Goal: Task Accomplishment & Management: Manage account settings

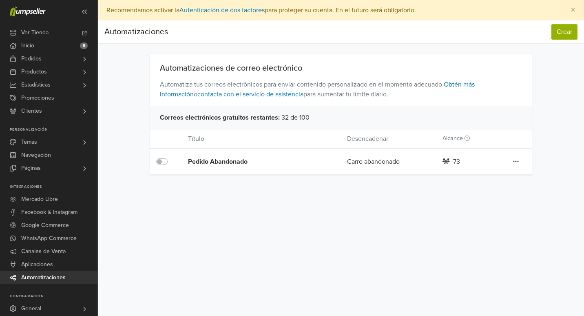
click at [517, 160] on icon at bounding box center [516, 161] width 6 height 7
click at [495, 175] on link "Editar" at bounding box center [487, 177] width 64 height 13
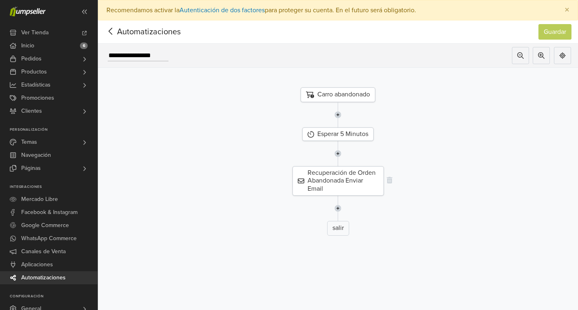
click at [356, 183] on div "Recuperación de Orden Abandonada Enviar Email" at bounding box center [338, 180] width 91 height 29
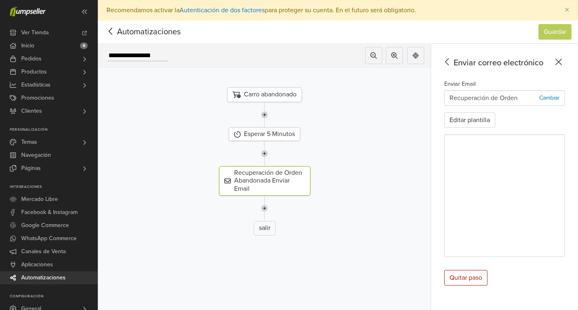
scroll to position [27, 0]
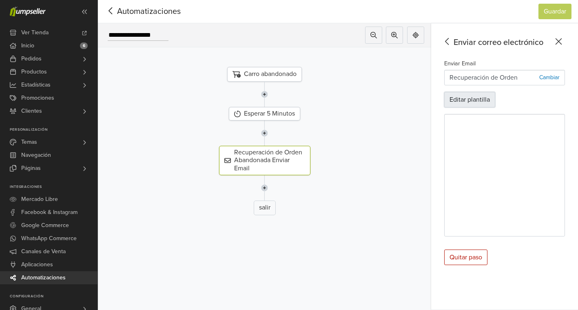
click at [485, 95] on button "Editar plantilla" at bounding box center [469, 100] width 51 height 16
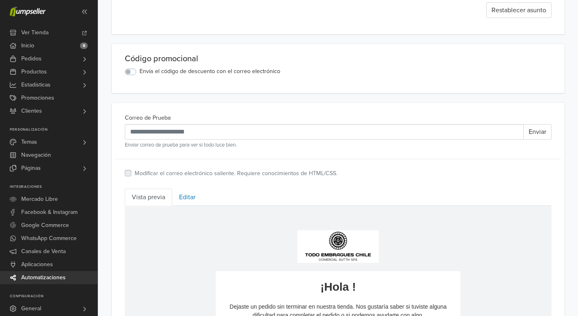
scroll to position [183, 0]
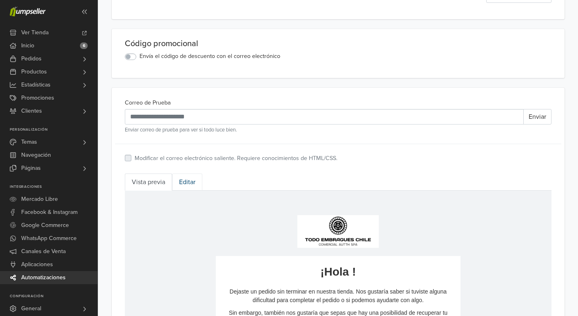
click at [183, 179] on link "Editar" at bounding box center [187, 181] width 30 height 17
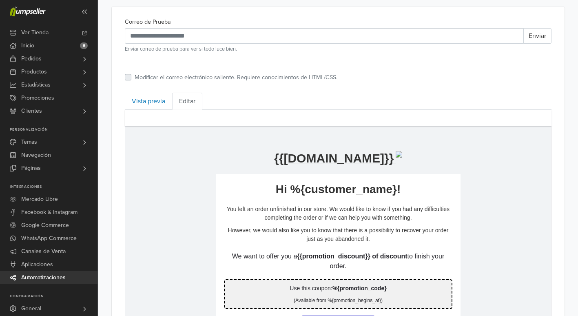
scroll to position [260, 0]
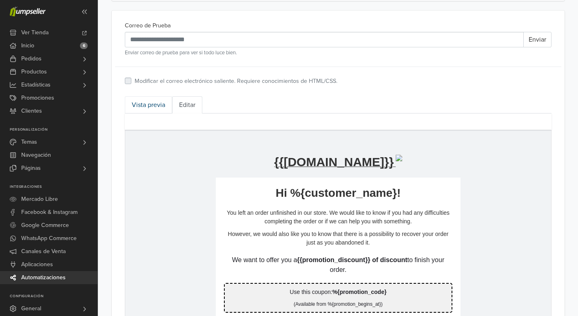
click at [153, 102] on link "Vista previa" at bounding box center [148, 104] width 47 height 17
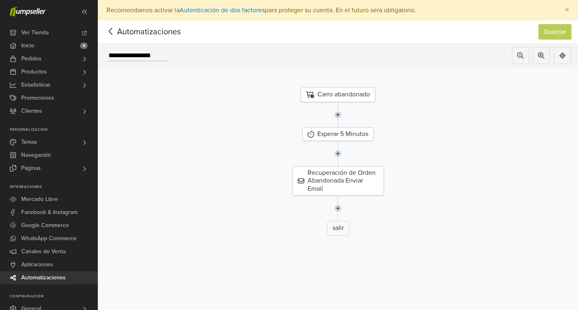
click at [335, 95] on div "Carro abandonado" at bounding box center [338, 94] width 75 height 15
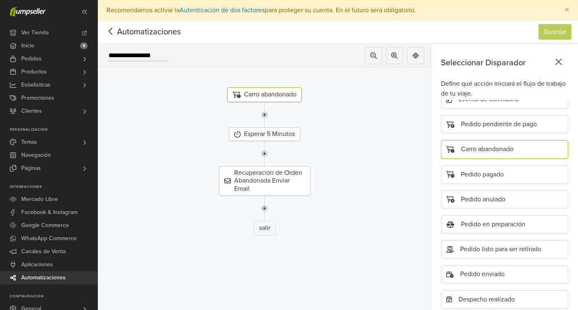
scroll to position [27, 0]
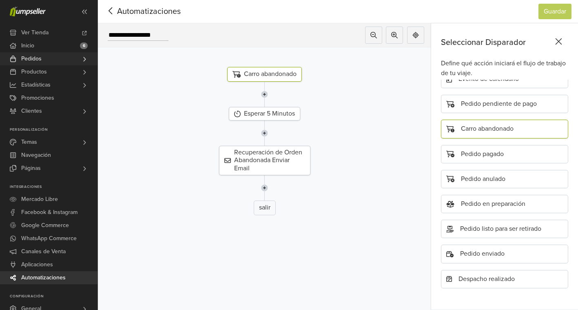
click at [60, 63] on link "Pedidos" at bounding box center [49, 58] width 98 height 13
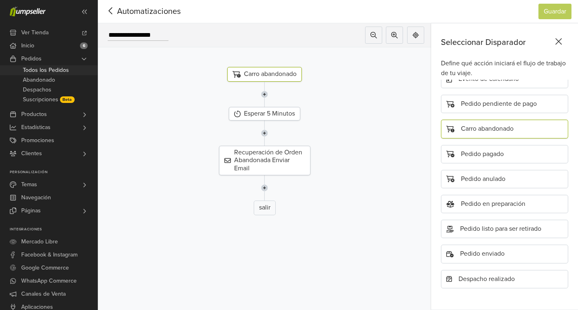
click at [61, 73] on span "Todos los Pedidos" at bounding box center [46, 70] width 46 height 10
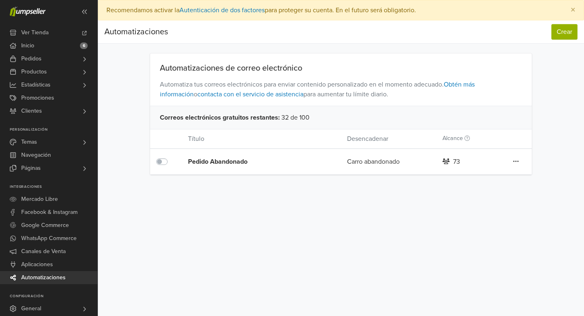
click at [510, 162] on div "Editar Duplicar Eliminar" at bounding box center [516, 161] width 32 height 11
click at [523, 152] on div "Pedido Abandonado Carro abandonado 73 Editar Duplicar Eliminar" at bounding box center [341, 162] width 382 height 26
click at [518, 159] on icon at bounding box center [516, 161] width 6 height 7
click at [497, 178] on link "Editar" at bounding box center [487, 177] width 64 height 13
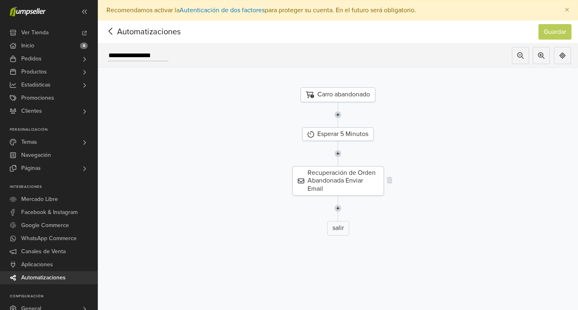
click at [326, 172] on div "Recuperación de Orden Abandonada Enviar Email" at bounding box center [338, 180] width 91 height 29
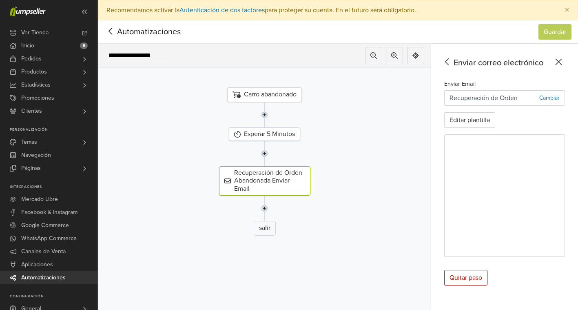
click at [477, 111] on div "Enviar Email Recuperación de Orden Abandonada Cambiar Editar plantilla" at bounding box center [504, 168] width 121 height 178
click at [466, 122] on button "Editar plantilla" at bounding box center [469, 120] width 51 height 16
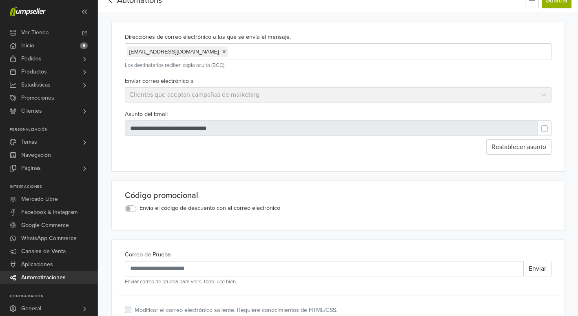
scroll to position [39, 0]
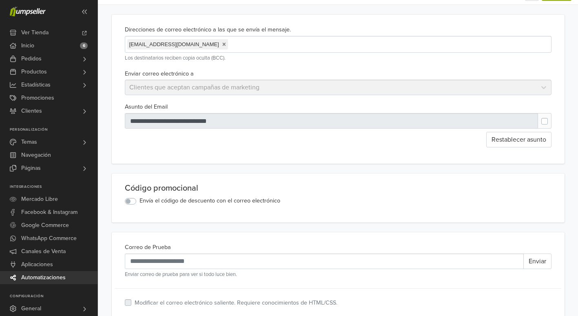
click at [140, 202] on label "Envía el código de descuento con el correo electrónico" at bounding box center [210, 200] width 141 height 9
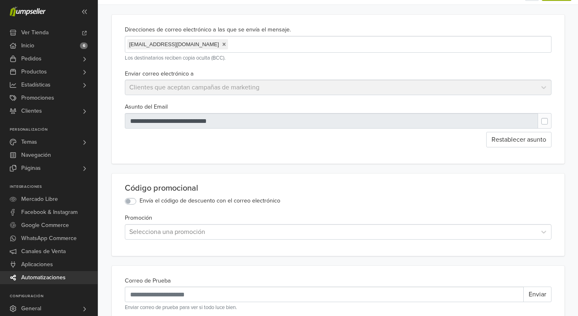
click at [140, 202] on label "Envía el código de descuento con el correo electrónico" at bounding box center [210, 200] width 141 height 9
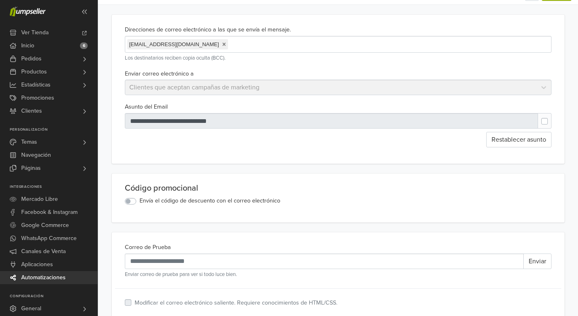
click at [140, 202] on label "Envía el código de descuento con el correo electrónico" at bounding box center [210, 200] width 141 height 9
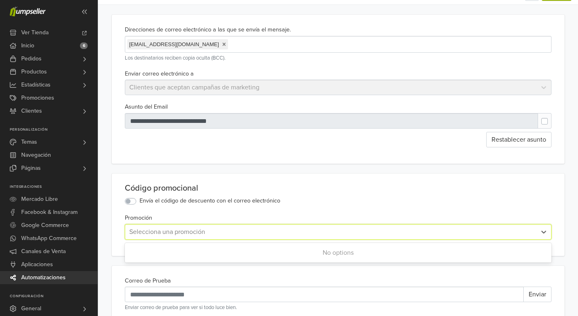
click at [160, 235] on div at bounding box center [330, 231] width 403 height 11
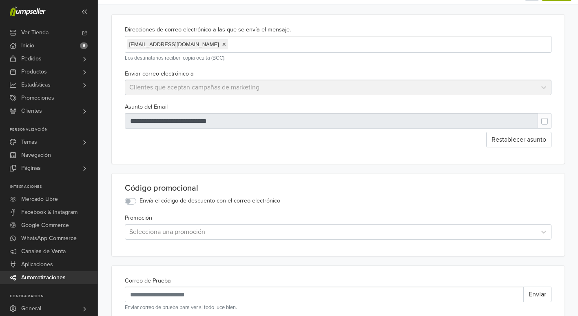
click at [140, 202] on label "Envía el código de descuento con el correo electrónico" at bounding box center [210, 200] width 141 height 9
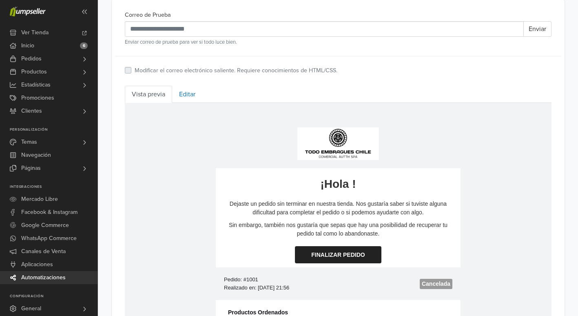
scroll to position [271, 0]
click at [190, 89] on link "Editar" at bounding box center [187, 93] width 30 height 17
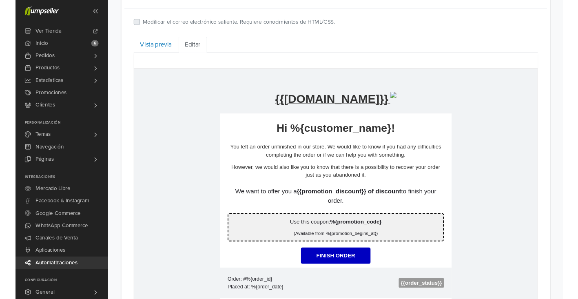
scroll to position [317, 0]
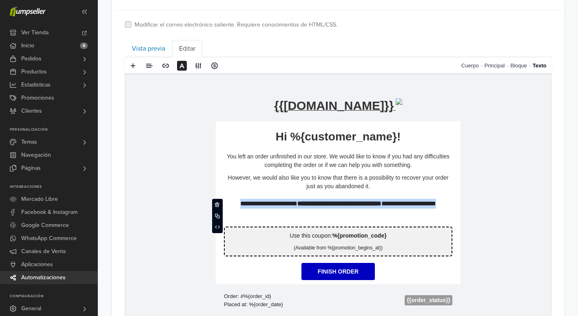
drag, startPoint x: 360, startPoint y: 211, endPoint x: 220, endPoint y: 183, distance: 143.7
click at [220, 183] on td "**********" at bounding box center [337, 310] width 245 height 378
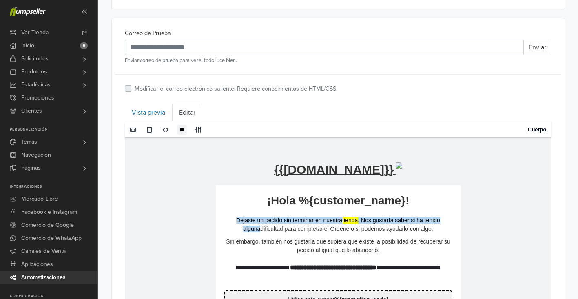
scroll to position [255, 0]
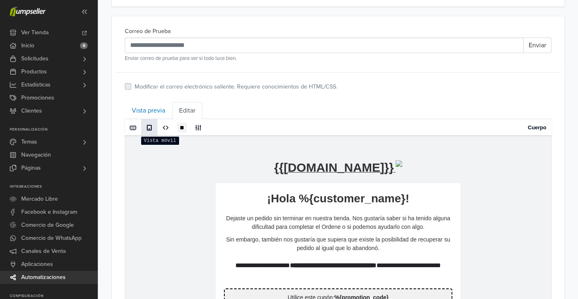
click at [147, 127] on span at bounding box center [149, 127] width 7 height 7
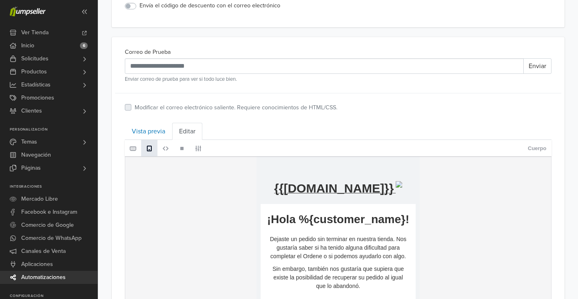
scroll to position [229, 0]
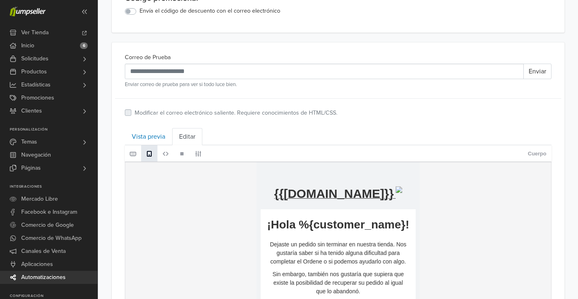
click at [132, 155] on span at bounding box center [133, 154] width 7 height 7
click at [150, 153] on span at bounding box center [149, 154] width 7 height 7
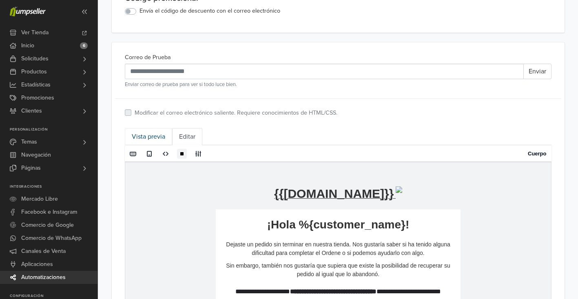
click at [143, 139] on link "Vista previa" at bounding box center [148, 136] width 47 height 17
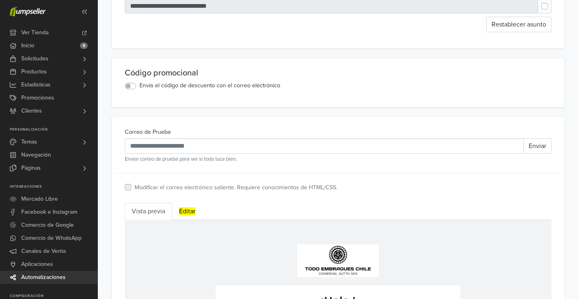
scroll to position [128, 0]
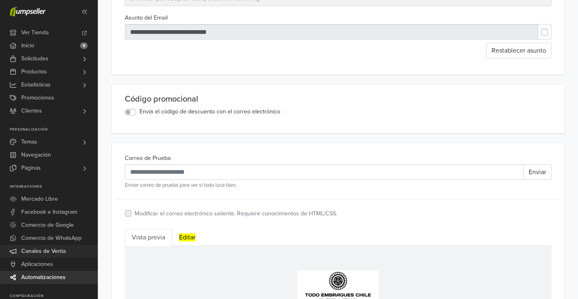
click at [69, 252] on link "Canales de Venta" at bounding box center [49, 251] width 98 height 13
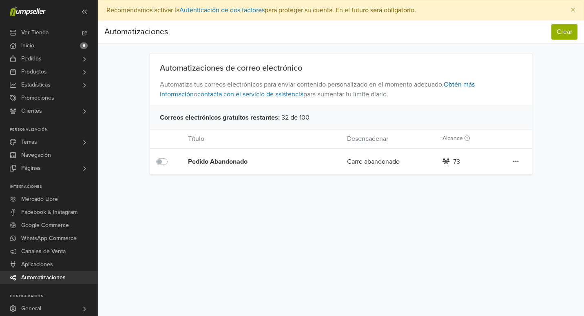
click at [514, 160] on icon at bounding box center [516, 161] width 6 height 7
click at [486, 174] on link "Editar" at bounding box center [487, 177] width 64 height 13
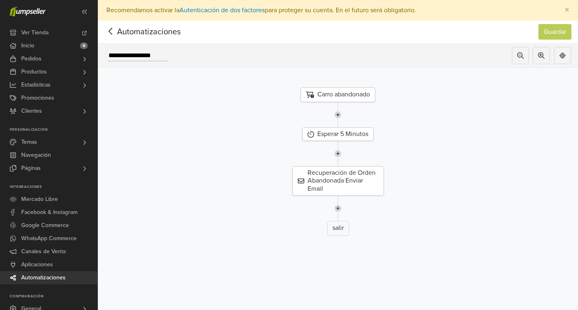
click at [338, 209] on img at bounding box center [338, 207] width 7 height 25
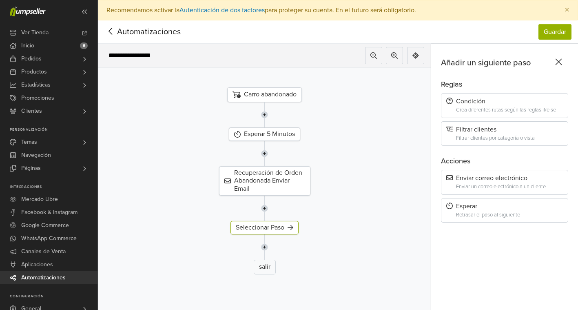
click at [281, 96] on div "Carro abandonado" at bounding box center [264, 94] width 75 height 15
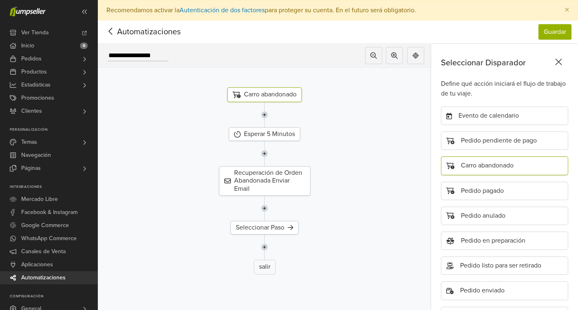
scroll to position [16, 0]
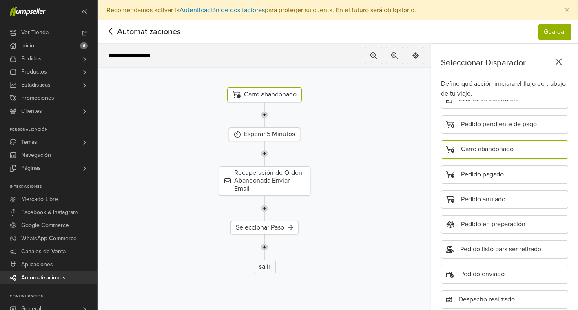
click at [279, 92] on div "Carro abandonado" at bounding box center [264, 94] width 75 height 15
click at [486, 150] on div "Carro abandonado" at bounding box center [504, 149] width 127 height 18
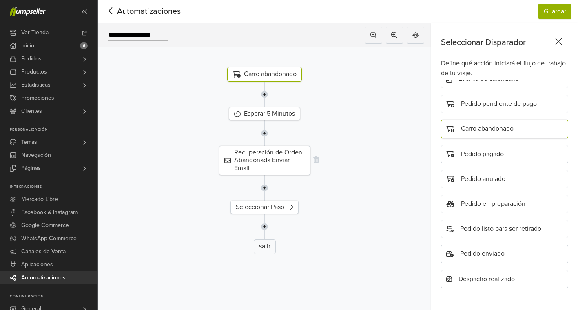
click at [266, 150] on div "Recuperación de Orden Abandonada Enviar Email" at bounding box center [264, 160] width 91 height 29
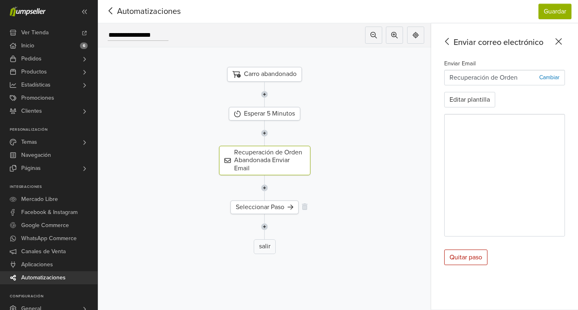
click at [250, 204] on div "Seleccionar Paso" at bounding box center [265, 206] width 68 height 13
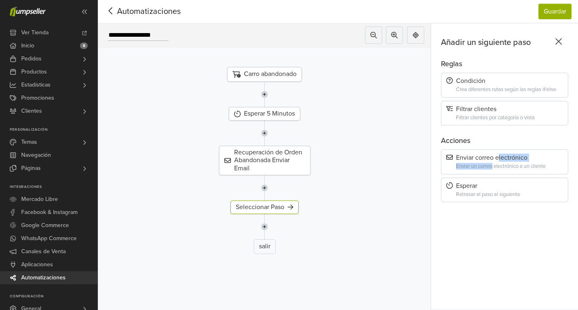
drag, startPoint x: 498, startPoint y: 157, endPoint x: 506, endPoint y: 151, distance: 10.1
click at [506, 151] on div "Enviar correo electrónico Enviar un correo electrónico a un cliente" at bounding box center [504, 161] width 127 height 25
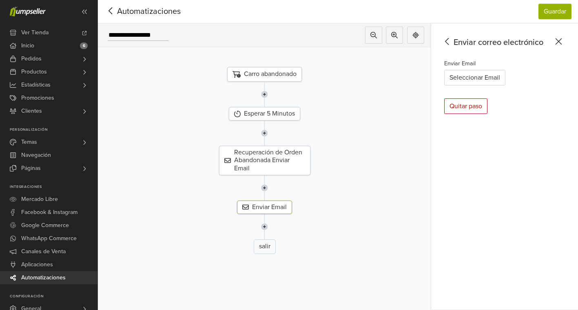
click at [506, 151] on div "Enviar correo electrónico Enviar Email Seleccionar Email Quitar paso" at bounding box center [504, 166] width 147 height 286
click at [480, 71] on button "Seleccionar Email" at bounding box center [474, 78] width 61 height 16
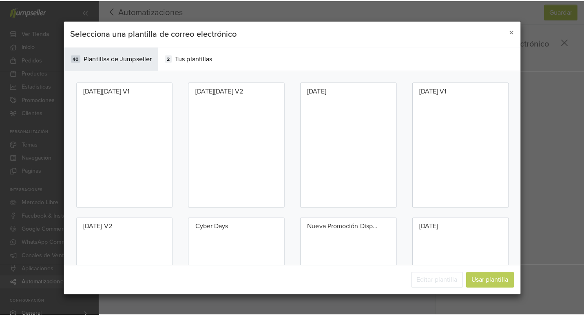
scroll to position [20, 0]
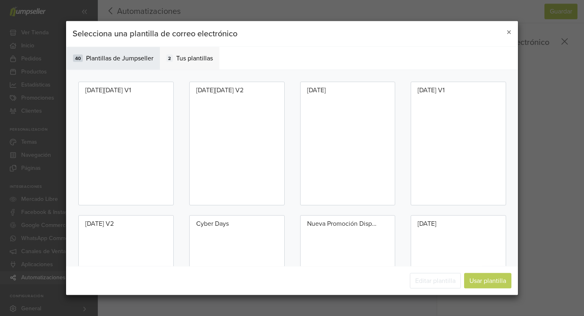
click at [187, 50] on div "2 Tus plantillas" at bounding box center [190, 58] width 60 height 23
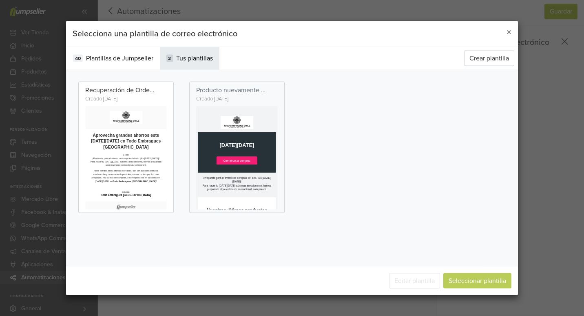
scroll to position [0, 0]
click at [122, 49] on div "40 Plantillas de Jumpseller" at bounding box center [113, 58] width 93 height 23
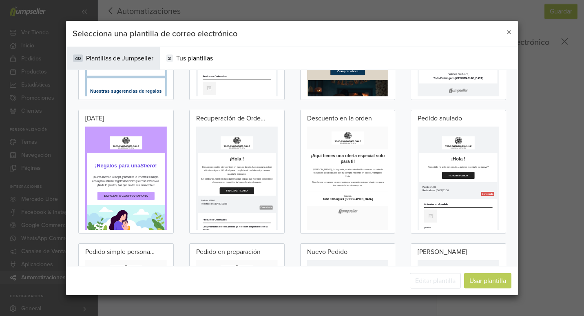
click at [331, 202] on h2 "¡Hola !" at bounding box center [297, 207] width 195 height 15
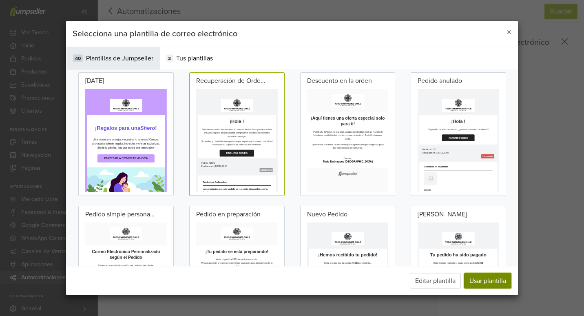
click at [476, 278] on button "Usar plantilla" at bounding box center [487, 281] width 47 height 16
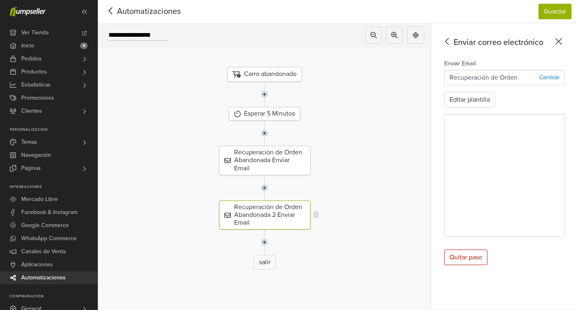
click at [271, 219] on div "Recuperación de Orden Abandonada 2 Enviar Email" at bounding box center [264, 214] width 91 height 29
click at [476, 95] on button "Editar plantilla" at bounding box center [469, 100] width 51 height 16
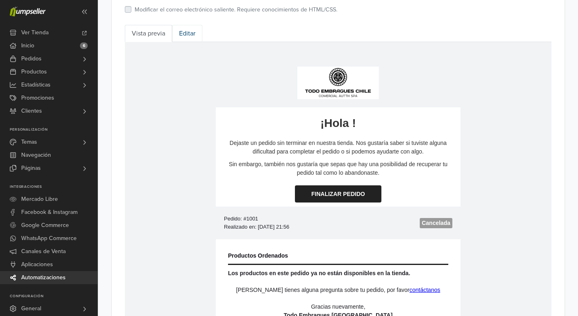
click at [182, 36] on link "Editar" at bounding box center [187, 33] width 30 height 17
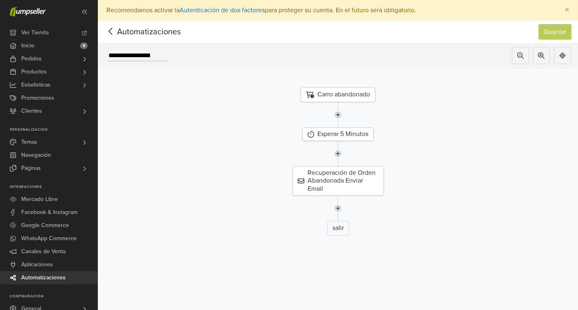
click at [113, 31] on icon at bounding box center [110, 31] width 13 height 10
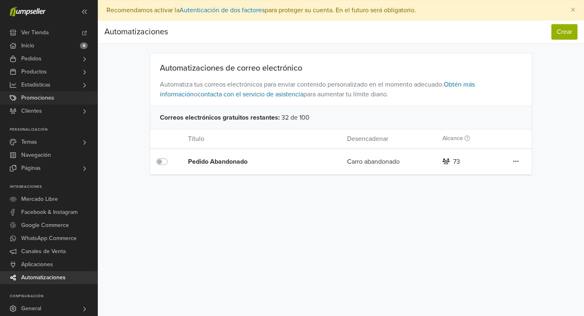
click at [69, 93] on link "Promociones" at bounding box center [49, 97] width 98 height 13
click at [43, 282] on span "Automatizaciones" at bounding box center [43, 277] width 44 height 13
click at [509, 162] on div "Editar Duplicar Eliminar" at bounding box center [516, 161] width 32 height 11
click at [516, 161] on icon at bounding box center [516, 161] width 5 height 1
click at [487, 178] on link "Editar" at bounding box center [487, 177] width 64 height 13
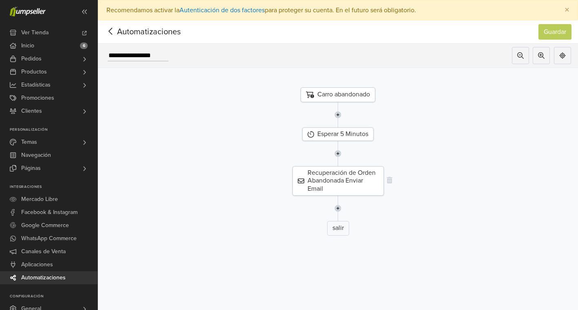
click at [359, 180] on div "Recuperación de Orden Abandonada Enviar Email" at bounding box center [338, 180] width 91 height 29
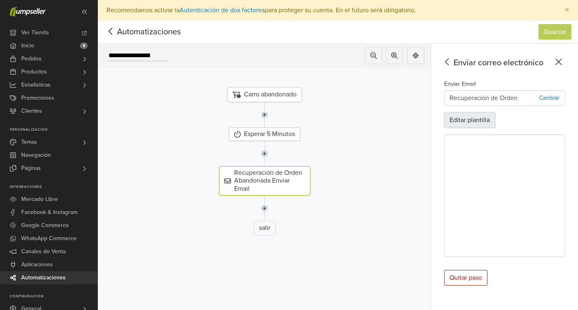
click at [469, 118] on button "Editar plantilla" at bounding box center [469, 120] width 51 height 16
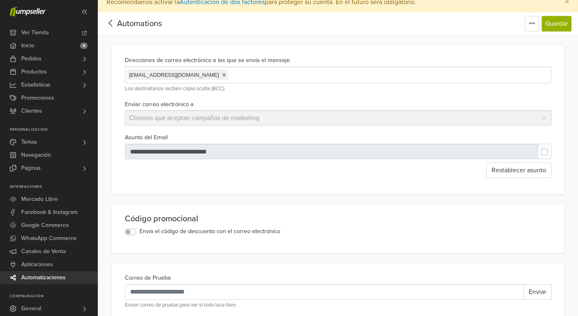
scroll to position [6, 0]
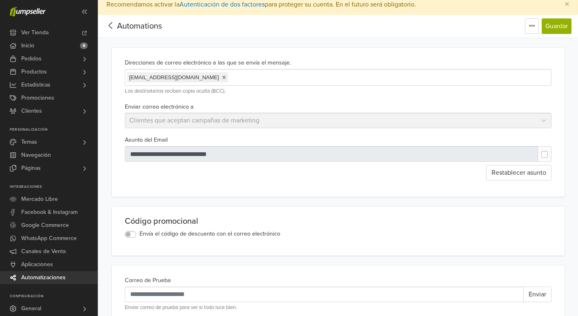
click at [533, 124] on div "Enviar correo electrónico a Clientes que aceptan campañas de marketing" at bounding box center [338, 115] width 433 height 27
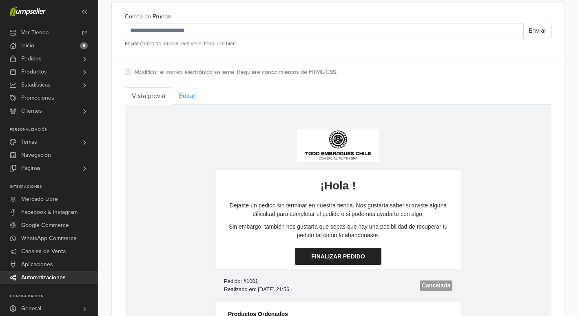
scroll to position [264, 0]
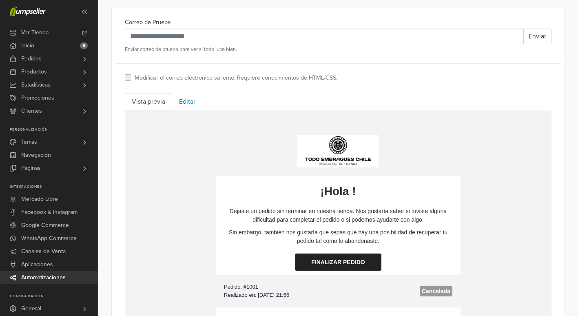
click at [189, 91] on div "Correo de Prueba Enviar Enviar correo de prueba para ver si todo luce bien. Mod…" at bounding box center [338, 248] width 453 height 483
click at [189, 103] on link "Editar" at bounding box center [187, 101] width 30 height 17
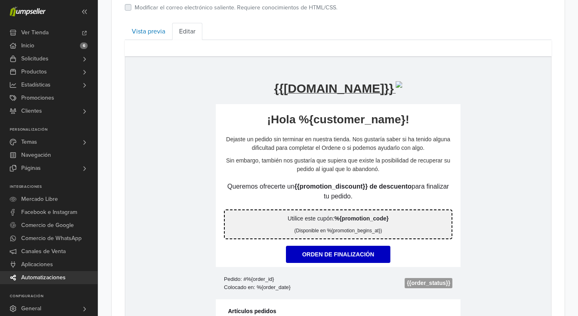
scroll to position [333, 0]
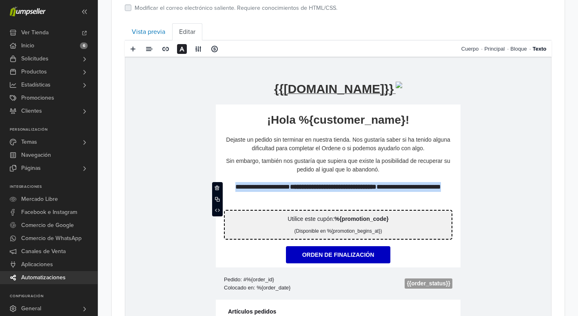
drag, startPoint x: 227, startPoint y: 186, endPoint x: 402, endPoint y: 255, distance: 189.1
click at [402, 255] on td "**********" at bounding box center [337, 297] width 245 height 386
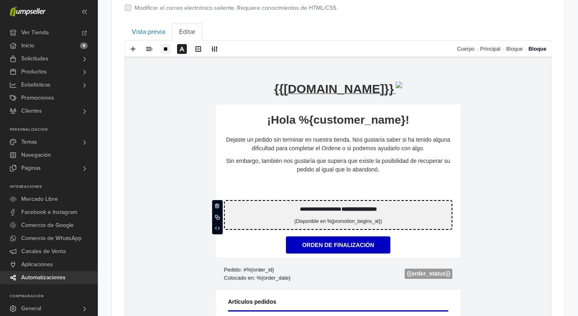
click at [358, 214] on td "**********" at bounding box center [338, 215] width 229 height 30
click at [218, 204] on span at bounding box center [217, 205] width 5 height 5
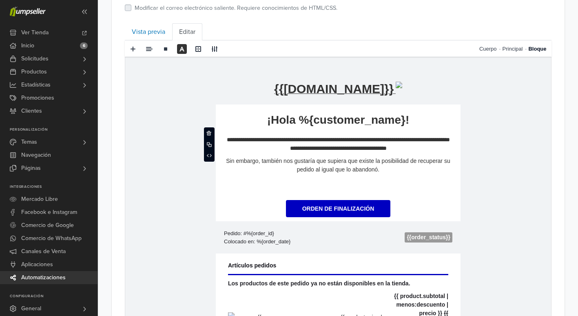
click at [275, 178] on td "**********" at bounding box center [337, 154] width 245 height 55
click at [288, 188] on p at bounding box center [338, 187] width 229 height 10
drag, startPoint x: 355, startPoint y: 187, endPoint x: 307, endPoint y: 182, distance: 48.0
click at [307, 182] on p "*********" at bounding box center [338, 187] width 229 height 10
click at [304, 187] on p at bounding box center [338, 187] width 229 height 10
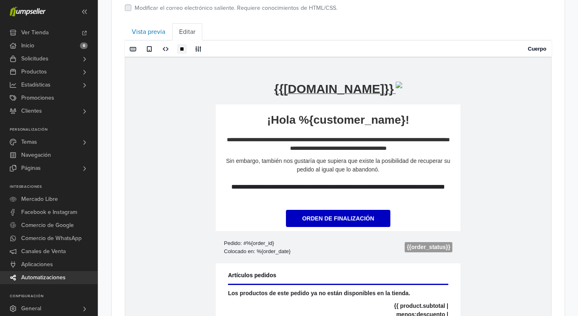
click at [522, 179] on td "**********" at bounding box center [338, 293] width 426 height 473
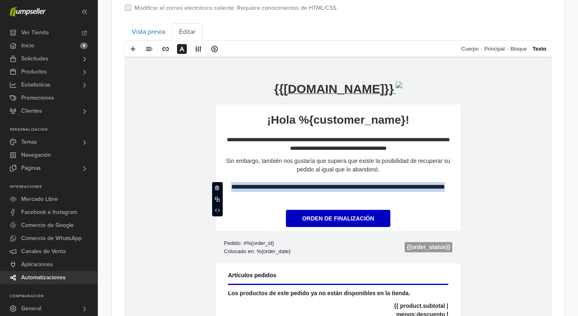
drag, startPoint x: 387, startPoint y: 196, endPoint x: 222, endPoint y: 170, distance: 167.7
click at [222, 170] on td "**********" at bounding box center [337, 279] width 245 height 350
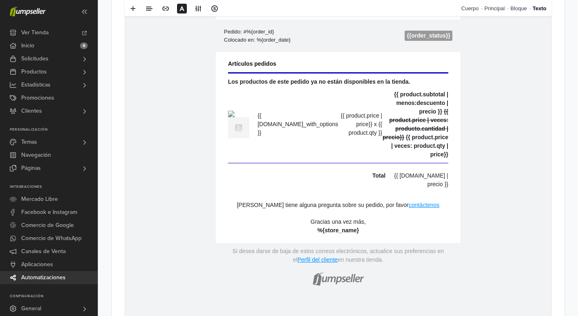
scroll to position [547, 0]
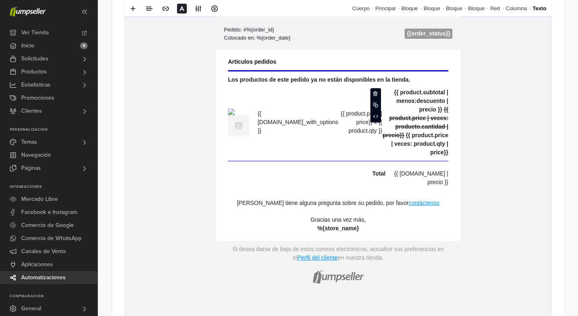
click at [429, 113] on strong "{{ product.subtotal | menos:descuento | precio }}" at bounding box center [421, 101] width 54 height 24
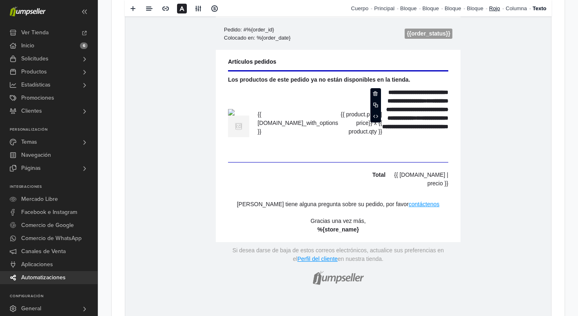
click at [504, 9] on link "Rojo" at bounding box center [497, 8] width 17 height 17
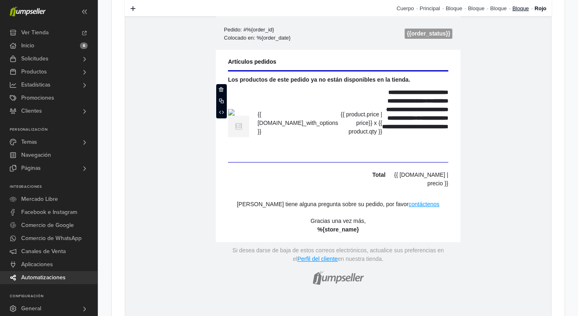
click at [521, 9] on link "Bloque" at bounding box center [524, 8] width 22 height 17
click at [455, 1] on link "Principal" at bounding box center [449, 8] width 26 height 17
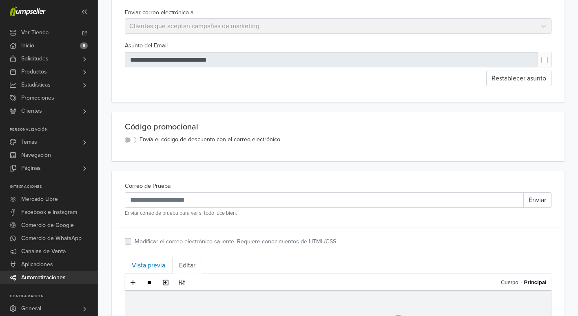
scroll to position [123, 0]
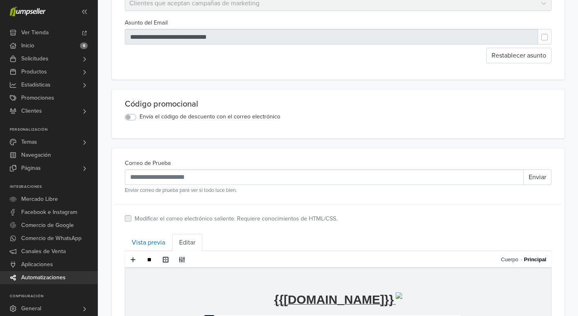
click at [140, 119] on label "Envía el código de descuento con el correo electrónico" at bounding box center [210, 116] width 141 height 9
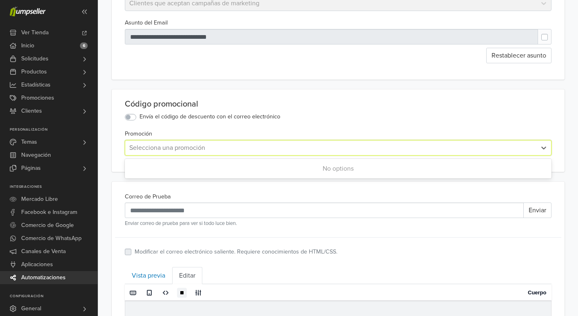
click at [148, 151] on div at bounding box center [330, 147] width 403 height 11
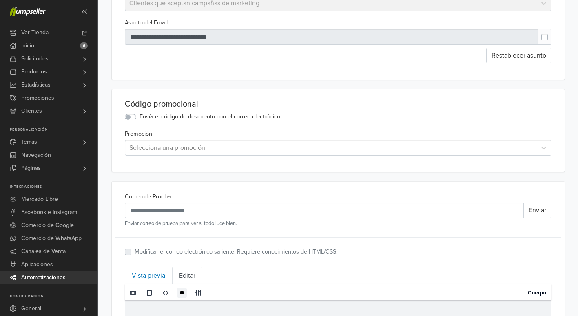
click at [140, 117] on label "Envía el código de descuento con el correo electrónico" at bounding box center [210, 116] width 141 height 9
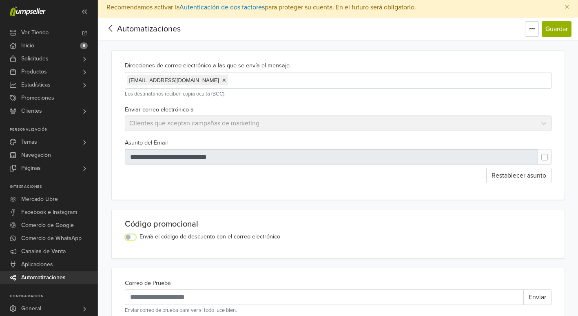
scroll to position [0, 0]
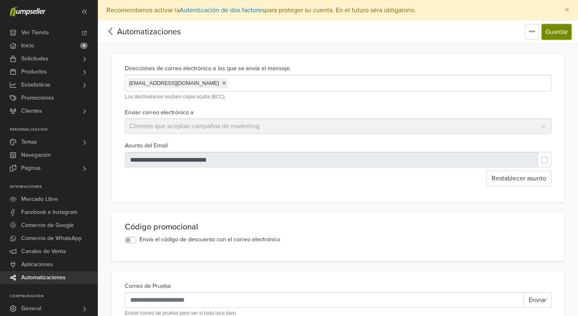
click at [549, 35] on button "Guardar" at bounding box center [557, 32] width 30 height 16
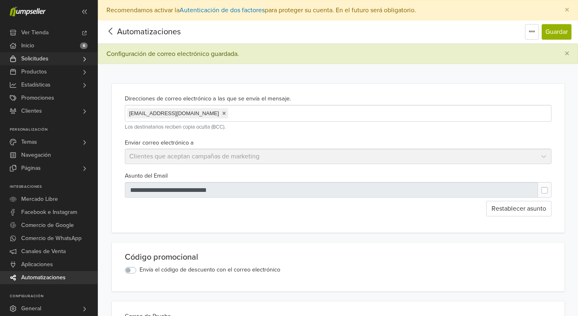
click at [70, 60] on link "Solicitudes" at bounding box center [49, 58] width 98 height 13
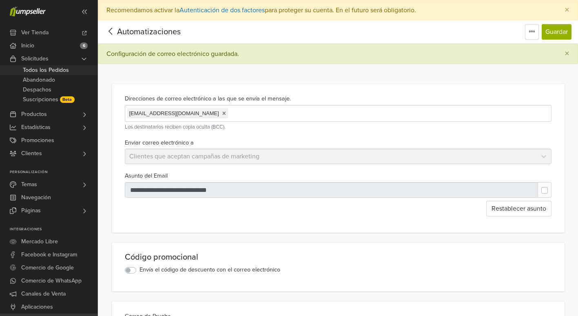
click at [51, 71] on span "Todos los Pedidos" at bounding box center [46, 70] width 46 height 10
